Goal: Navigation & Orientation: Find specific page/section

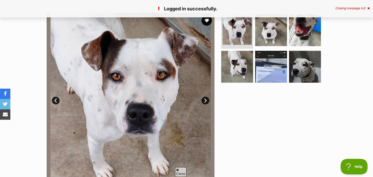
scroll to position [96, 0]
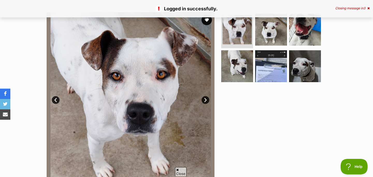
click at [206, 100] on link "Next" at bounding box center [205, 100] width 8 height 8
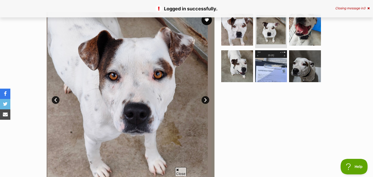
scroll to position [0, 0]
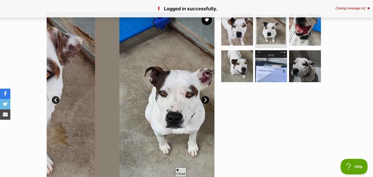
click at [206, 100] on link "Next" at bounding box center [205, 100] width 8 height 8
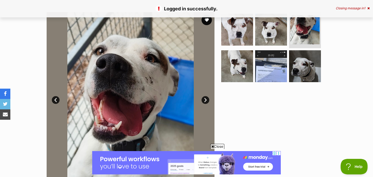
click at [206, 100] on link "Next" at bounding box center [205, 100] width 8 height 8
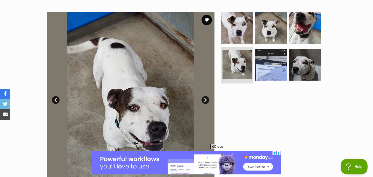
click at [206, 100] on link "Next" at bounding box center [205, 100] width 8 height 8
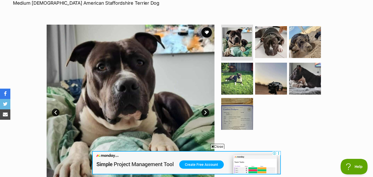
scroll to position [85, 0]
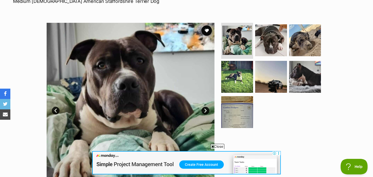
click at [206, 109] on link "Next" at bounding box center [205, 111] width 8 height 8
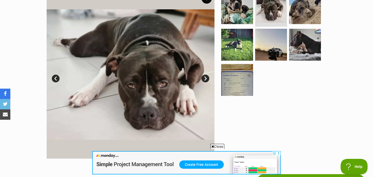
scroll to position [117, 0]
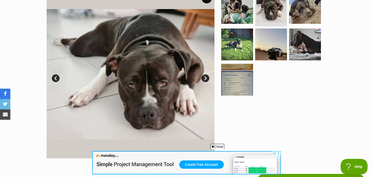
click at [204, 79] on link "Next" at bounding box center [205, 78] width 8 height 8
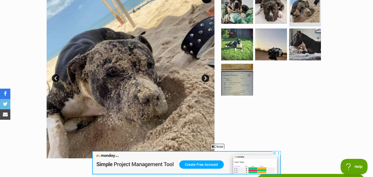
click at [204, 77] on link "Next" at bounding box center [205, 78] width 8 height 8
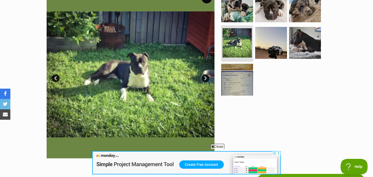
click at [204, 77] on link "Next" at bounding box center [205, 78] width 8 height 8
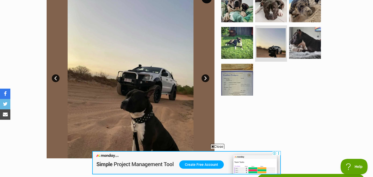
click at [204, 77] on link "Next" at bounding box center [205, 78] width 8 height 8
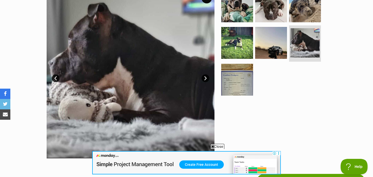
click at [204, 77] on link "Next" at bounding box center [205, 78] width 8 height 8
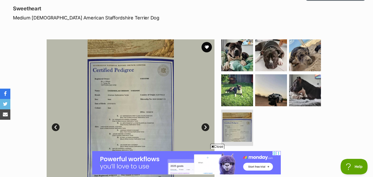
scroll to position [68, 0]
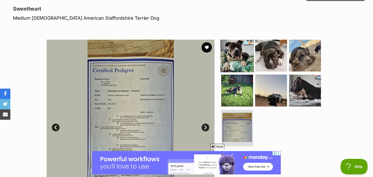
click at [242, 63] on img at bounding box center [236, 55] width 33 height 33
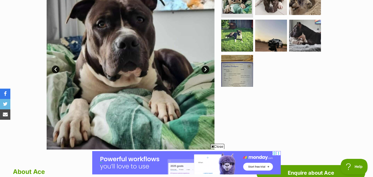
scroll to position [126, 0]
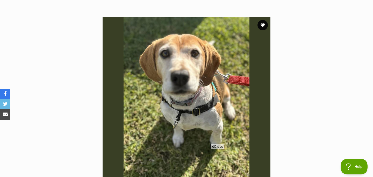
scroll to position [96, 0]
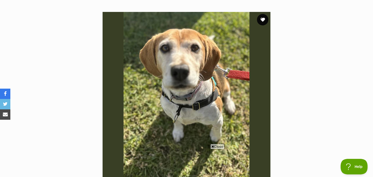
click at [261, 21] on button "favourite" at bounding box center [262, 19] width 11 height 11
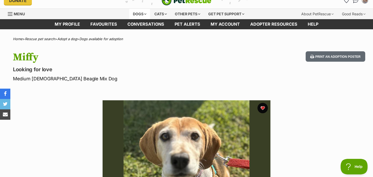
scroll to position [0, 0]
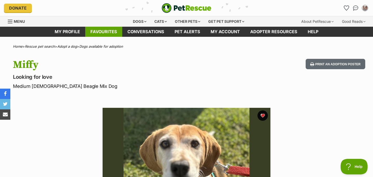
click at [105, 32] on link "Favourites" at bounding box center [103, 32] width 37 height 10
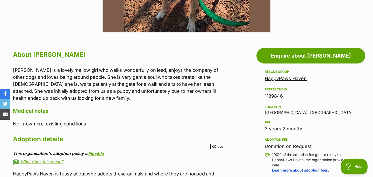
scroll to position [266, 0]
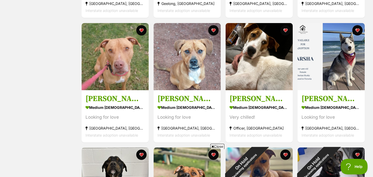
scroll to position [210, 0]
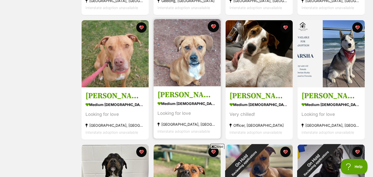
click at [215, 25] on button "favourite" at bounding box center [213, 26] width 11 height 11
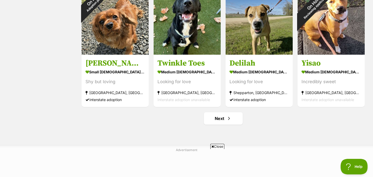
scroll to position [623, 0]
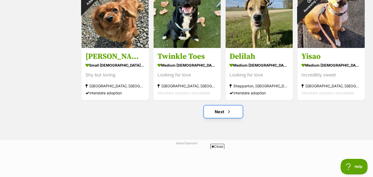
click at [223, 109] on link "Next" at bounding box center [223, 111] width 39 height 12
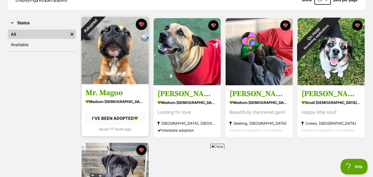
click at [140, 25] on button "favourite" at bounding box center [141, 24] width 11 height 11
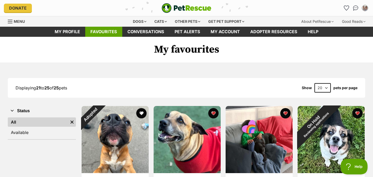
click at [106, 30] on link "Favourites" at bounding box center [103, 32] width 37 height 10
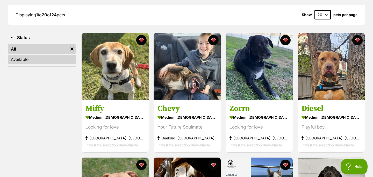
click at [34, 59] on link "Available" at bounding box center [42, 59] width 68 height 9
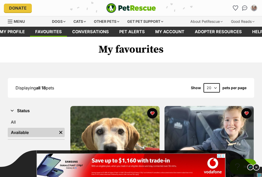
click at [256, 165] on img at bounding box center [256, 167] width 7 height 7
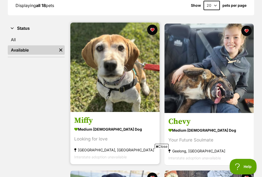
scroll to position [85, 0]
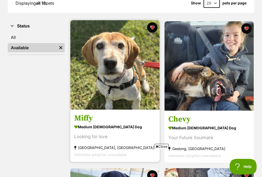
click at [84, 119] on h3 "Miffy" at bounding box center [115, 118] width 82 height 10
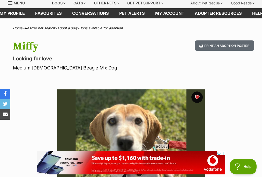
click at [199, 97] on button "favourite" at bounding box center [197, 96] width 11 height 11
click at [54, 16] on link "Favourites" at bounding box center [48, 13] width 37 height 10
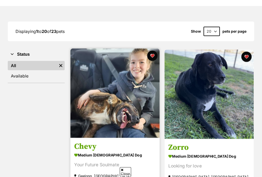
click at [86, 146] on h3 "Chevy" at bounding box center [115, 147] width 82 height 10
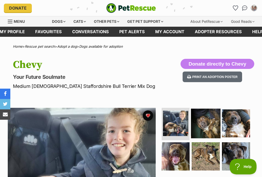
click at [207, 119] on img at bounding box center [206, 123] width 30 height 30
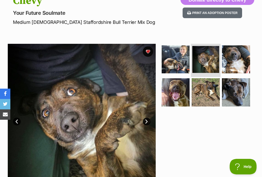
scroll to position [77, 0]
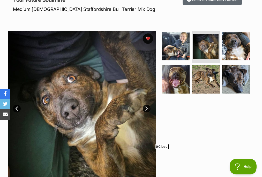
click at [146, 107] on link "Next" at bounding box center [147, 109] width 8 height 8
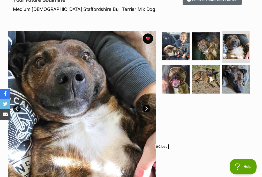
click at [146, 107] on link "Next" at bounding box center [147, 109] width 8 height 8
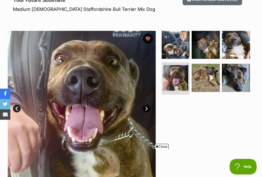
click at [146, 107] on link "Next" at bounding box center [147, 109] width 8 height 8
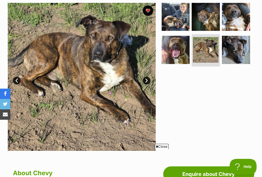
scroll to position [108, 0]
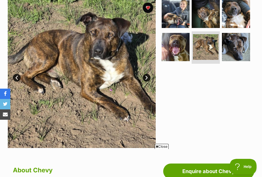
click at [146, 80] on link "Next" at bounding box center [147, 78] width 8 height 8
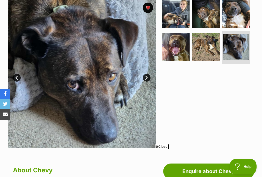
click at [146, 79] on link "Next" at bounding box center [147, 78] width 8 height 8
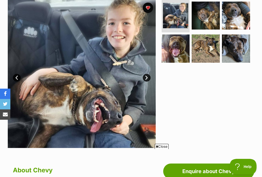
click at [146, 79] on link "Next" at bounding box center [147, 78] width 8 height 8
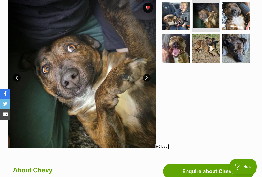
click at [17, 77] on link "Prev" at bounding box center [17, 78] width 8 height 8
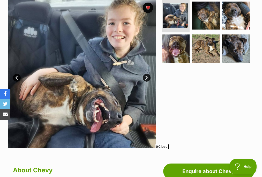
click at [146, 76] on link "Next" at bounding box center [147, 78] width 8 height 8
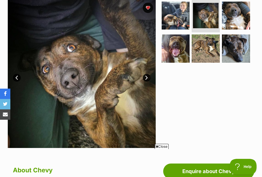
click at [146, 76] on link "Next" at bounding box center [147, 78] width 8 height 8
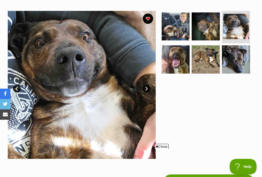
scroll to position [90, 0]
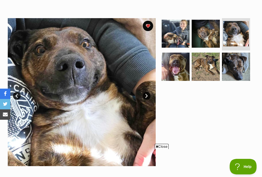
click at [147, 94] on link "Next" at bounding box center [147, 96] width 8 height 8
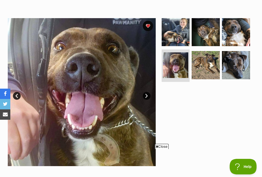
click at [147, 95] on link "Next" at bounding box center [147, 96] width 8 height 8
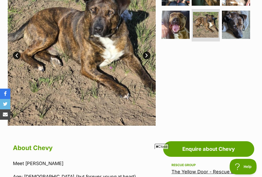
scroll to position [0, 0]
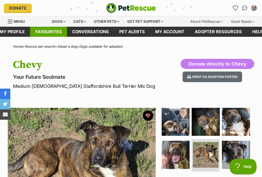
click at [50, 31] on link "Favourites" at bounding box center [48, 32] width 37 height 10
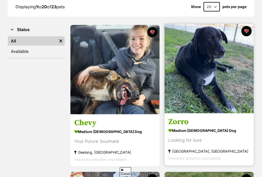
click at [187, 122] on h3 "Zorro" at bounding box center [210, 122] width 82 height 10
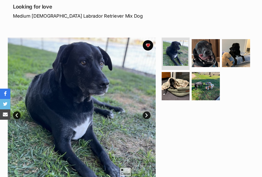
scroll to position [70, 0]
click at [143, 112] on img at bounding box center [82, 112] width 148 height 148
click at [146, 115] on link "Next" at bounding box center [147, 115] width 8 height 8
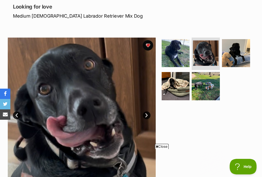
click at [146, 115] on link "Next" at bounding box center [147, 115] width 8 height 8
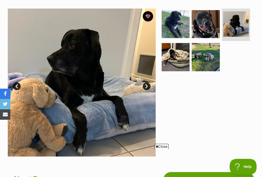
click at [145, 86] on link "Next" at bounding box center [147, 86] width 8 height 8
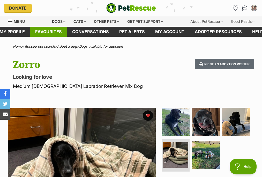
click at [57, 29] on link "Favourites" at bounding box center [48, 32] width 37 height 10
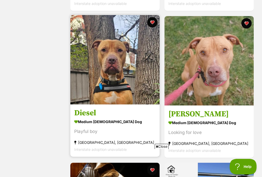
click at [90, 115] on h3 "Diesel" at bounding box center [115, 113] width 82 height 10
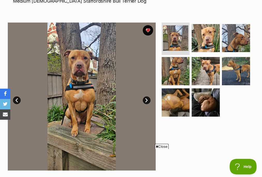
click at [146, 99] on link "Next" at bounding box center [147, 100] width 8 height 8
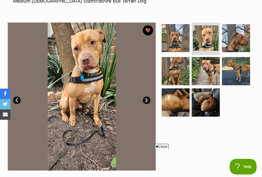
click at [146, 99] on link "Next" at bounding box center [147, 100] width 8 height 8
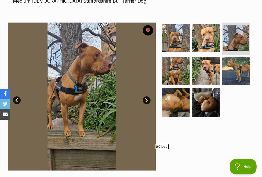
click at [146, 99] on link "Next" at bounding box center [147, 100] width 8 height 8
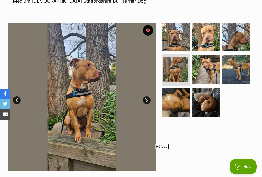
click at [146, 99] on link "Next" at bounding box center [147, 100] width 8 height 8
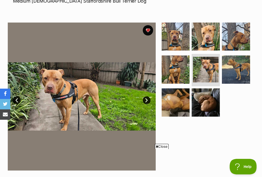
click at [146, 99] on link "Next" at bounding box center [147, 100] width 8 height 8
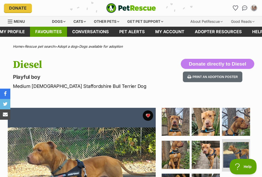
click at [58, 30] on link "Favourites" at bounding box center [48, 32] width 37 height 10
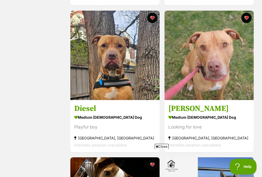
scroll to position [244, 0]
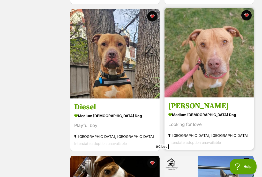
click at [191, 105] on h3 "[PERSON_NAME]" at bounding box center [210, 106] width 82 height 10
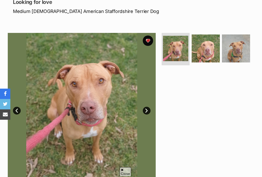
scroll to position [75, 0]
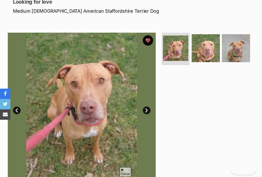
click at [150, 108] on img at bounding box center [82, 107] width 148 height 148
click at [147, 109] on link "Next" at bounding box center [147, 110] width 8 height 8
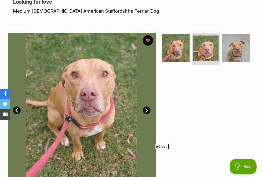
click at [147, 109] on link "Next" at bounding box center [147, 110] width 8 height 8
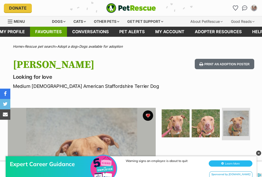
click at [52, 29] on link "Favourites" at bounding box center [48, 32] width 37 height 10
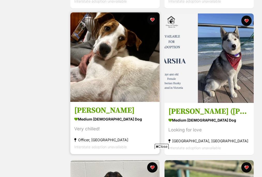
click at [86, 113] on h3 "Hank" at bounding box center [115, 110] width 82 height 10
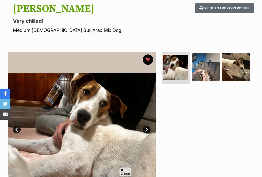
scroll to position [56, 0]
click at [149, 129] on link "Next" at bounding box center [147, 130] width 8 height 8
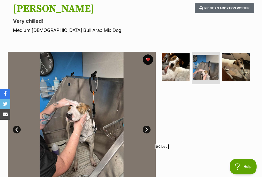
scroll to position [0, 0]
click at [149, 129] on link "Next" at bounding box center [147, 130] width 8 height 8
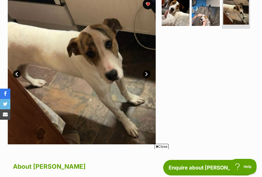
click at [146, 73] on link "Next" at bounding box center [147, 74] width 8 height 8
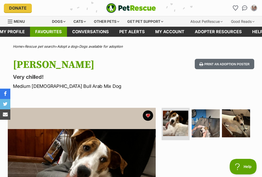
click at [56, 32] on link "Favourites" at bounding box center [48, 32] width 37 height 10
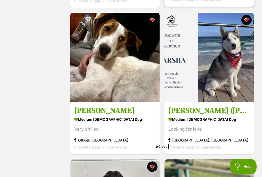
scroll to position [378, 0]
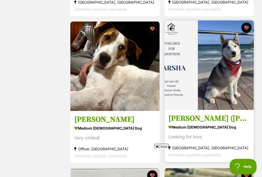
click at [211, 81] on img at bounding box center [209, 64] width 89 height 89
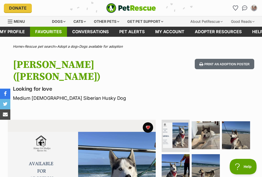
click at [54, 34] on link "Favourites" at bounding box center [48, 32] width 37 height 10
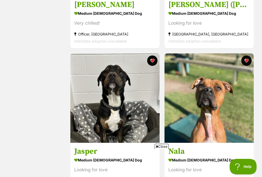
scroll to position [530, 0]
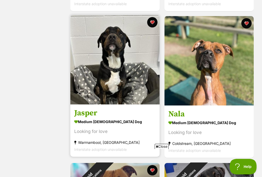
click at [90, 112] on h3 "Jasper" at bounding box center [115, 113] width 82 height 10
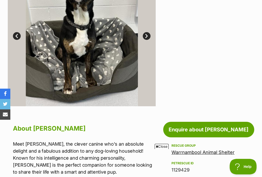
scroll to position [115, 0]
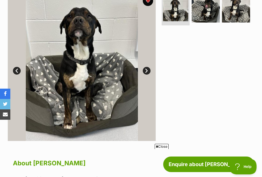
click at [146, 70] on link "Next" at bounding box center [147, 71] width 8 height 8
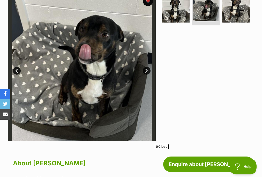
click at [146, 70] on link "Next" at bounding box center [147, 71] width 8 height 8
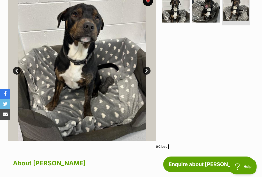
click at [146, 70] on link "Next" at bounding box center [147, 71] width 8 height 8
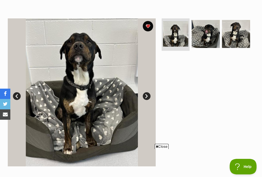
scroll to position [0, 0]
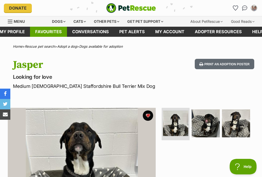
click at [52, 32] on link "Favourites" at bounding box center [48, 32] width 37 height 10
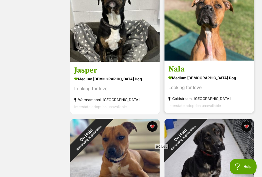
click at [177, 67] on h3 "Nala" at bounding box center [210, 69] width 82 height 10
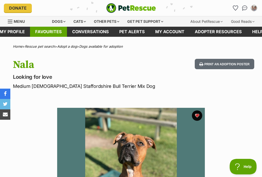
click at [56, 33] on link "Favourites" at bounding box center [48, 32] width 37 height 10
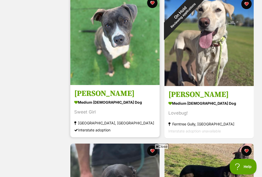
click at [82, 95] on h3 "[PERSON_NAME]" at bounding box center [115, 94] width 82 height 10
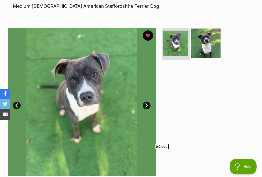
click at [212, 46] on img at bounding box center [206, 43] width 30 height 30
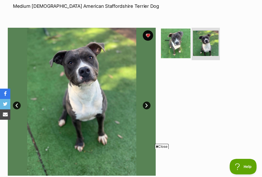
click at [173, 43] on img at bounding box center [176, 43] width 30 height 30
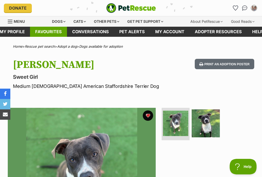
click at [50, 32] on link "Favourites" at bounding box center [48, 32] width 37 height 10
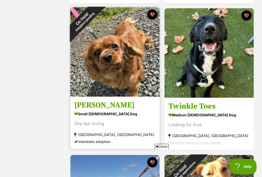
scroll to position [1123, 0]
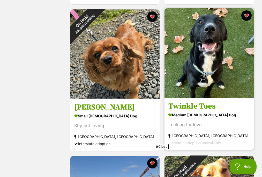
click at [200, 106] on h3 "Twinkle Toes" at bounding box center [210, 106] width 82 height 10
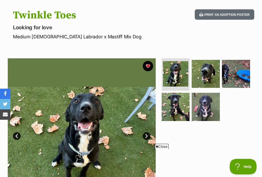
scroll to position [96, 0]
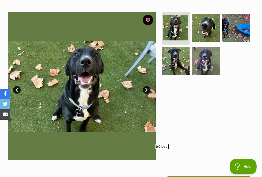
click at [144, 90] on link "Next" at bounding box center [147, 90] width 8 height 8
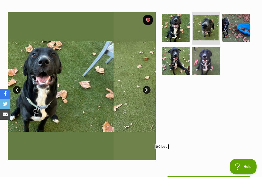
scroll to position [0, 0]
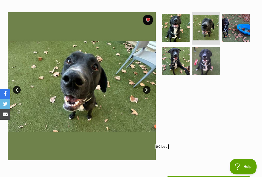
click at [145, 88] on link "Next" at bounding box center [147, 90] width 8 height 8
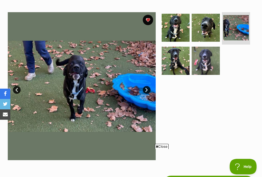
click at [145, 88] on link "Next" at bounding box center [147, 90] width 8 height 8
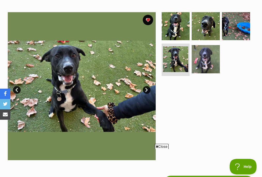
click at [145, 88] on link "Next" at bounding box center [147, 90] width 8 height 8
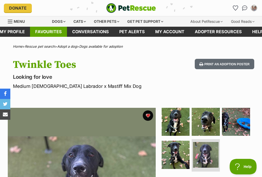
click at [56, 34] on link "Favourites" at bounding box center [48, 32] width 37 height 10
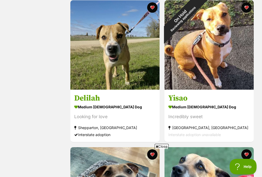
scroll to position [1281, 0]
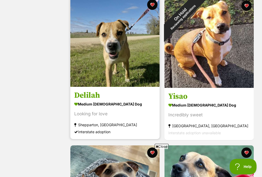
click at [89, 95] on h3 "Delilah" at bounding box center [115, 96] width 82 height 10
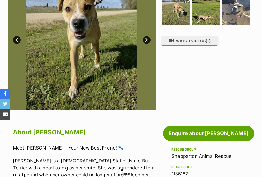
click at [145, 36] on link "Next" at bounding box center [147, 40] width 8 height 8
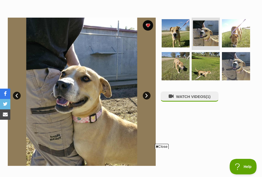
click at [145, 92] on link "Next" at bounding box center [147, 96] width 8 height 8
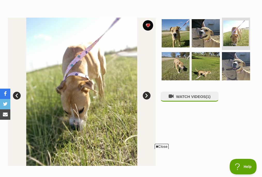
click at [145, 94] on link "Next" at bounding box center [147, 96] width 8 height 8
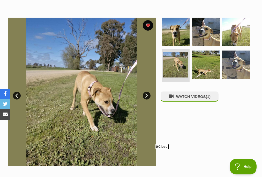
click at [145, 94] on link "Next" at bounding box center [147, 96] width 8 height 8
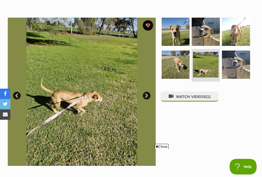
click at [145, 94] on link "Next" at bounding box center [147, 96] width 8 height 8
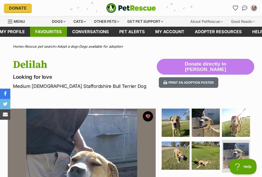
click at [55, 33] on link "Favourites" at bounding box center [48, 32] width 37 height 10
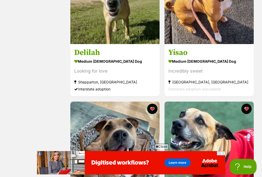
scroll to position [1407, 0]
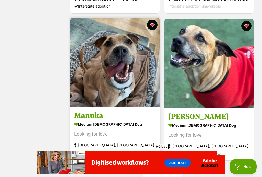
click at [85, 118] on h3 "Manuka" at bounding box center [115, 116] width 82 height 10
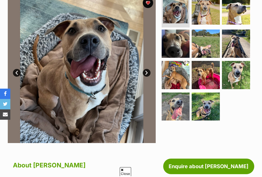
scroll to position [113, 0]
click at [145, 75] on link "Next" at bounding box center [147, 73] width 8 height 8
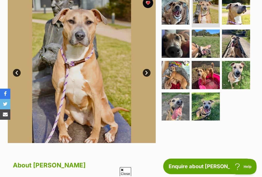
click at [145, 75] on link "Next" at bounding box center [147, 73] width 8 height 8
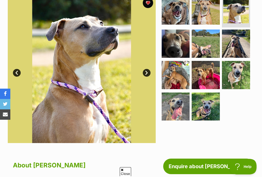
scroll to position [104, 0]
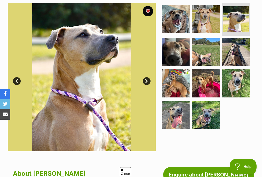
click at [146, 78] on link "Next" at bounding box center [147, 81] width 8 height 8
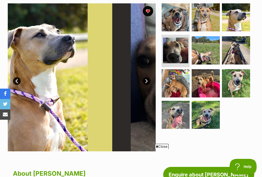
scroll to position [0, 0]
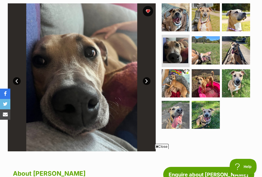
click at [146, 78] on link "Next" at bounding box center [147, 81] width 8 height 8
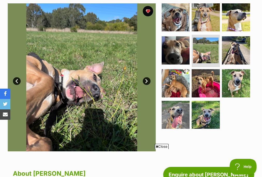
click at [146, 78] on link "Next" at bounding box center [147, 81] width 8 height 8
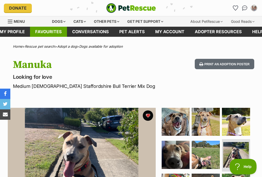
click at [54, 33] on link "Favourites" at bounding box center [48, 32] width 37 height 10
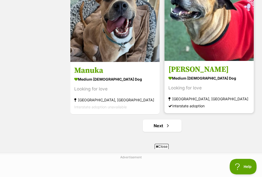
scroll to position [1455, 0]
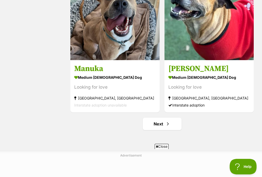
click at [171, 122] on link "Next" at bounding box center [162, 124] width 39 height 12
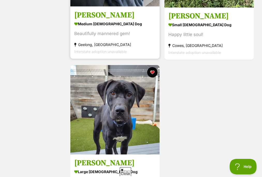
scroll to position [201, 0]
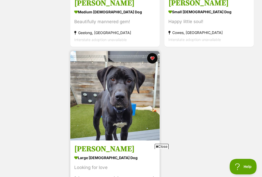
click at [88, 148] on h3 "[PERSON_NAME]" at bounding box center [115, 149] width 82 height 10
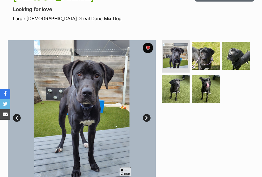
scroll to position [68, 0]
click at [148, 120] on link "Next" at bounding box center [147, 118] width 8 height 8
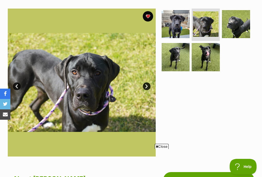
scroll to position [0, 0]
click at [146, 87] on link "Next" at bounding box center [147, 86] width 8 height 8
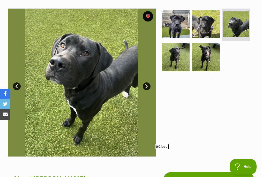
click at [146, 85] on link "Next" at bounding box center [147, 86] width 8 height 8
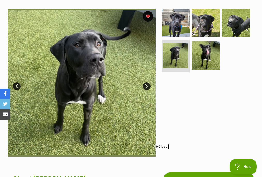
click at [146, 85] on link "Next" at bounding box center [147, 86] width 8 height 8
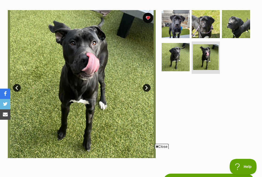
scroll to position [96, 0]
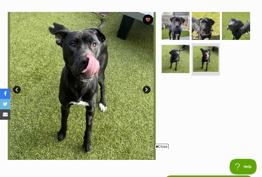
click at [146, 86] on link "Next" at bounding box center [147, 90] width 8 height 8
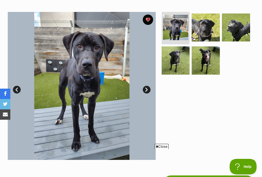
click at [146, 86] on link "Next" at bounding box center [147, 90] width 8 height 8
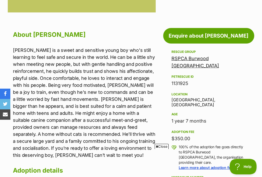
scroll to position [0, 0]
